Goal: Transaction & Acquisition: Purchase product/service

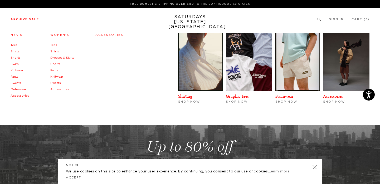
click at [16, 36] on link "Men's" at bounding box center [17, 34] width 12 height 3
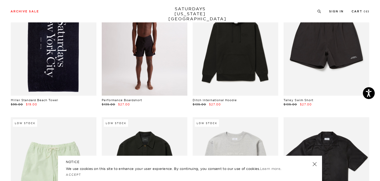
scroll to position [323, 1]
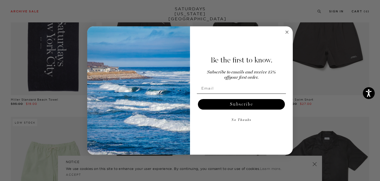
click at [285, 33] on circle "Close dialog" at bounding box center [287, 32] width 6 height 6
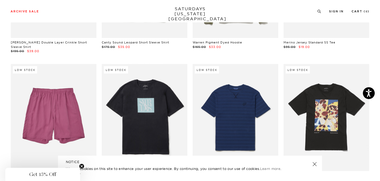
scroll to position [2718, 1]
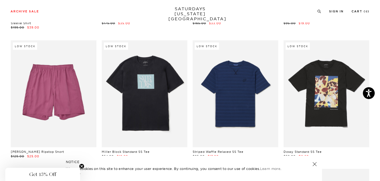
drag, startPoint x: 16, startPoint y: 43, endPoint x: 103, endPoint y: 2, distance: 96.9
click at [0, 0] on div "Archive Sale Men's Tees Shirts Shorts Swim Knitwear Pants Sweats Women's" at bounding box center [190, 11] width 380 height 22
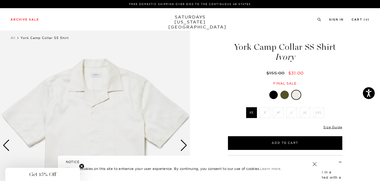
click at [287, 96] on div at bounding box center [284, 95] width 8 height 8
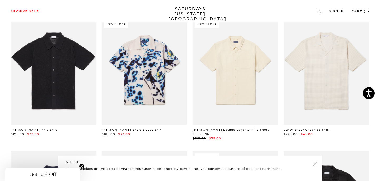
scroll to position [685, 0]
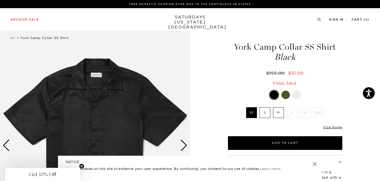
click at [267, 112] on label "S" at bounding box center [264, 112] width 11 height 11
click at [0, 0] on input "S" at bounding box center [0, 0] width 0 height 0
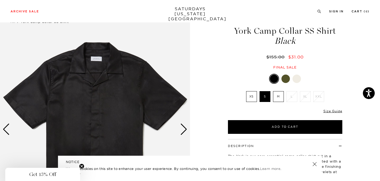
scroll to position [31, 0]
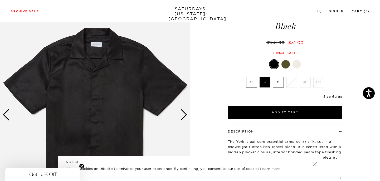
click at [185, 115] on div "Next slide" at bounding box center [183, 115] width 7 height 12
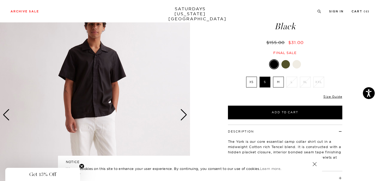
click at [185, 115] on div "Next slide" at bounding box center [183, 115] width 7 height 12
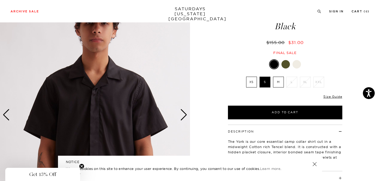
click at [185, 115] on div "Next slide" at bounding box center [183, 115] width 7 height 12
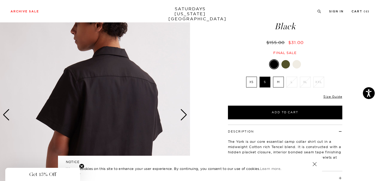
click at [185, 115] on div "Next slide" at bounding box center [183, 115] width 7 height 12
